Goal: Information Seeking & Learning: Learn about a topic

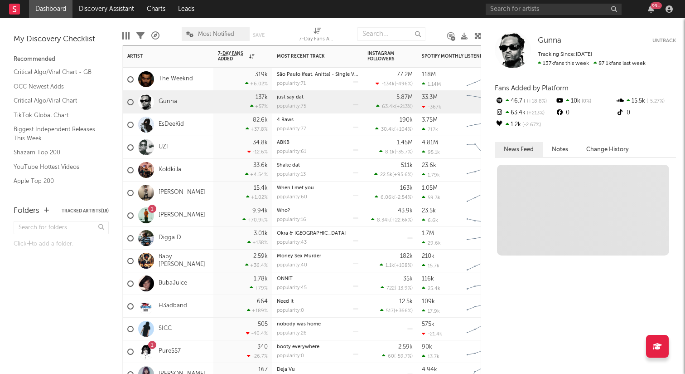
click at [267, 95] on div "137k" at bounding box center [262, 97] width 12 height 6
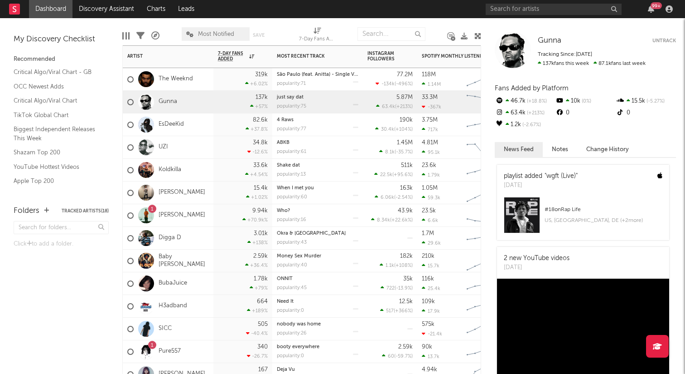
click at [184, 185] on div "[PERSON_NAME]" at bounding box center [168, 192] width 91 height 23
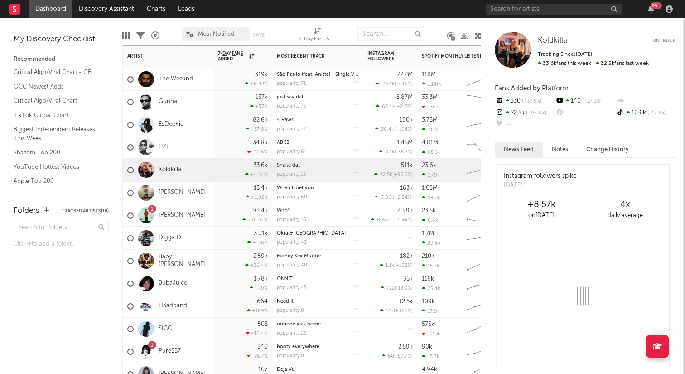
click at [183, 169] on div "Koldkilla" at bounding box center [168, 170] width 91 height 23
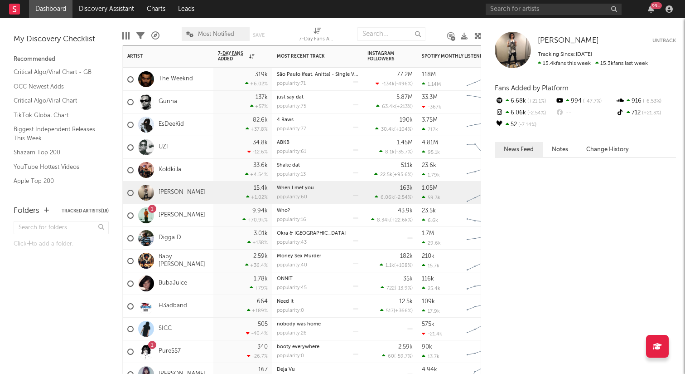
click at [186, 183] on div "[PERSON_NAME]" at bounding box center [168, 192] width 91 height 23
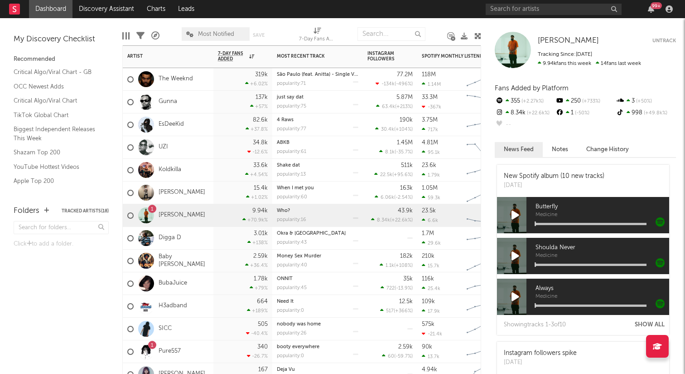
click at [184, 204] on div "1 [PERSON_NAME]" at bounding box center [166, 215] width 78 height 26
click at [175, 238] on link "Digga D" at bounding box center [170, 238] width 23 height 8
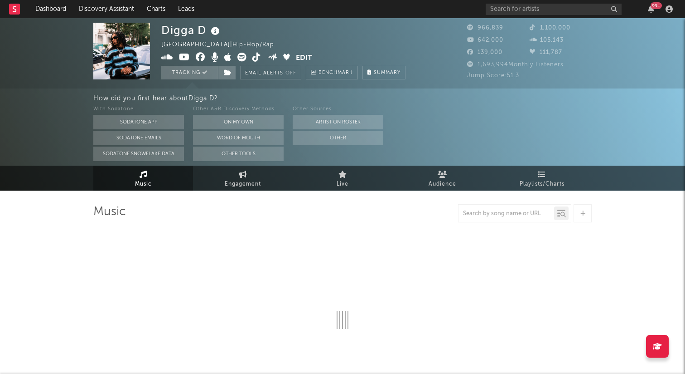
select select "6m"
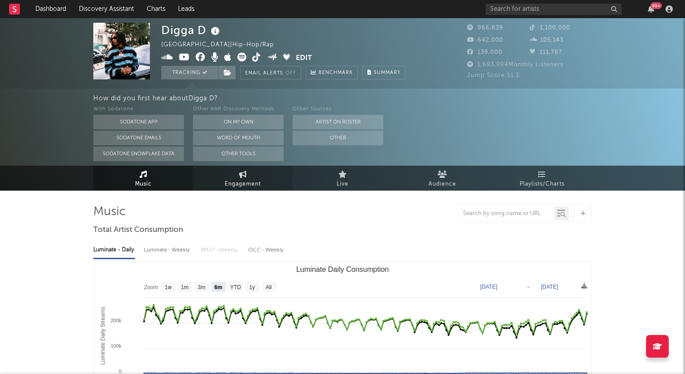
click at [237, 186] on span "Engagement" at bounding box center [243, 184] width 36 height 11
select select "1w"
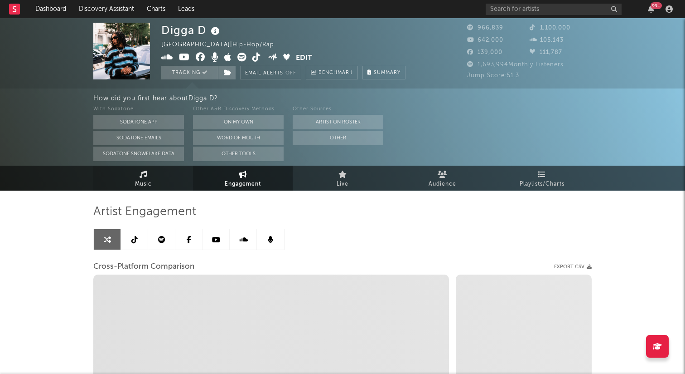
click at [164, 188] on link "Music" at bounding box center [143, 177] width 100 height 25
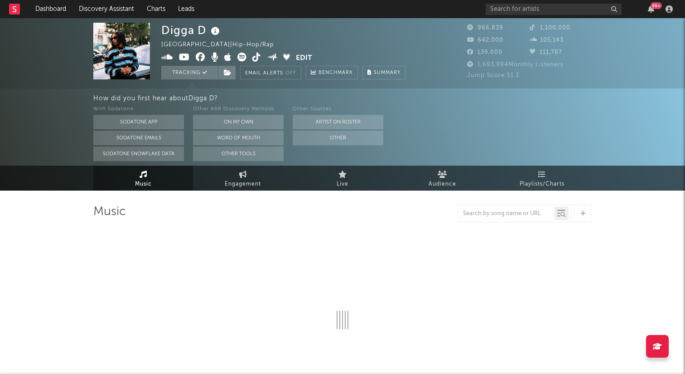
select select "6m"
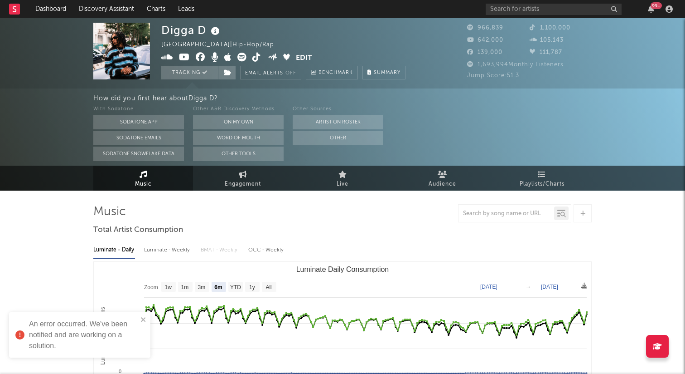
click at [147, 318] on div "An error occurred. We've been notified and are working on a solution." at bounding box center [79, 334] width 141 height 45
